Goal: Task Accomplishment & Management: Manage account settings

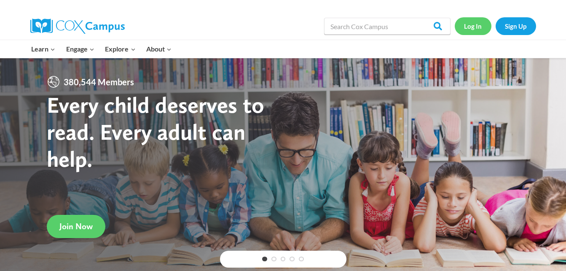
click at [476, 21] on link "Log In" at bounding box center [473, 25] width 37 height 17
click at [478, 25] on link "Log In" at bounding box center [473, 25] width 37 height 17
